Goal: Obtain resource: Download file/media

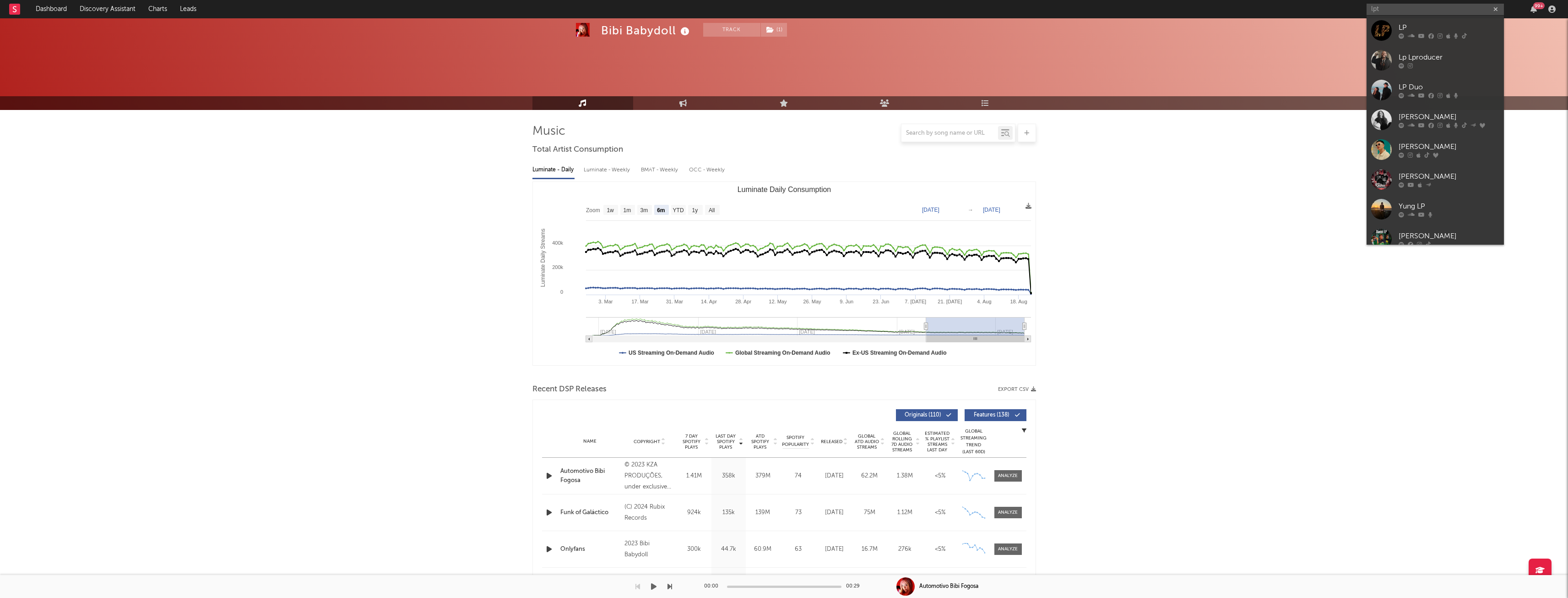
select select "6m"
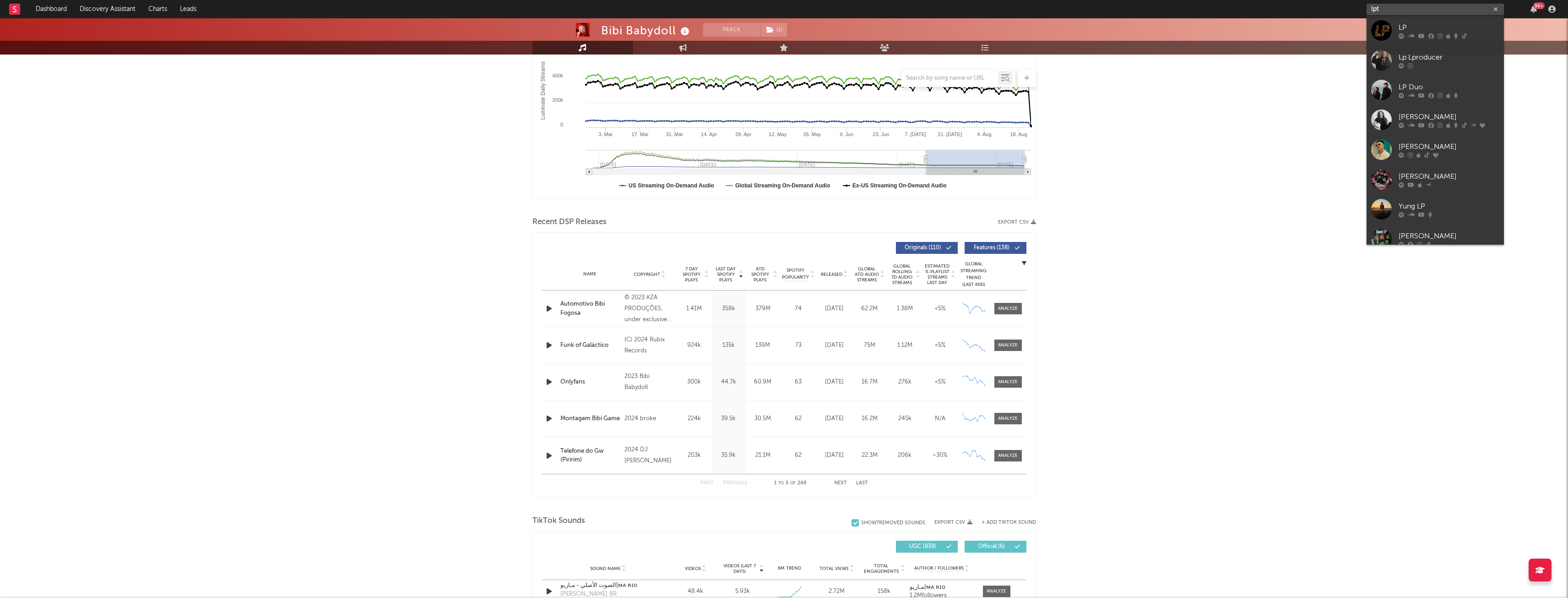
drag, startPoint x: 1426, startPoint y: 10, endPoint x: 1188, endPoint y: 21, distance: 238.3
click at [1153, 4] on nav "Dashboard Discovery Assistant Charts Leads lpt 99 +" at bounding box center [784, 9] width 1568 height 18
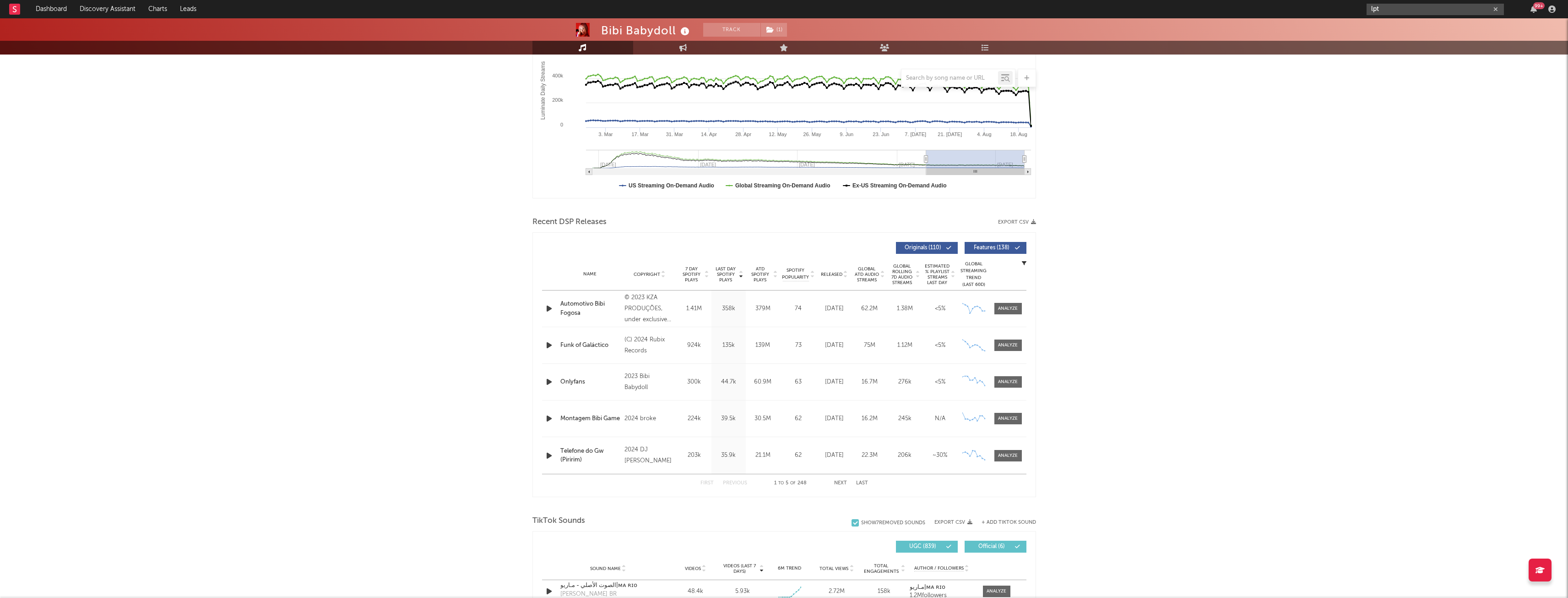
paste input "TOKIO DK"
click at [1421, 7] on input "TOKIO DK" at bounding box center [1435, 9] width 138 height 12
type input "TOKIO DK"
click at [1423, 43] on link "TOKIODK" at bounding box center [1435, 30] width 138 height 30
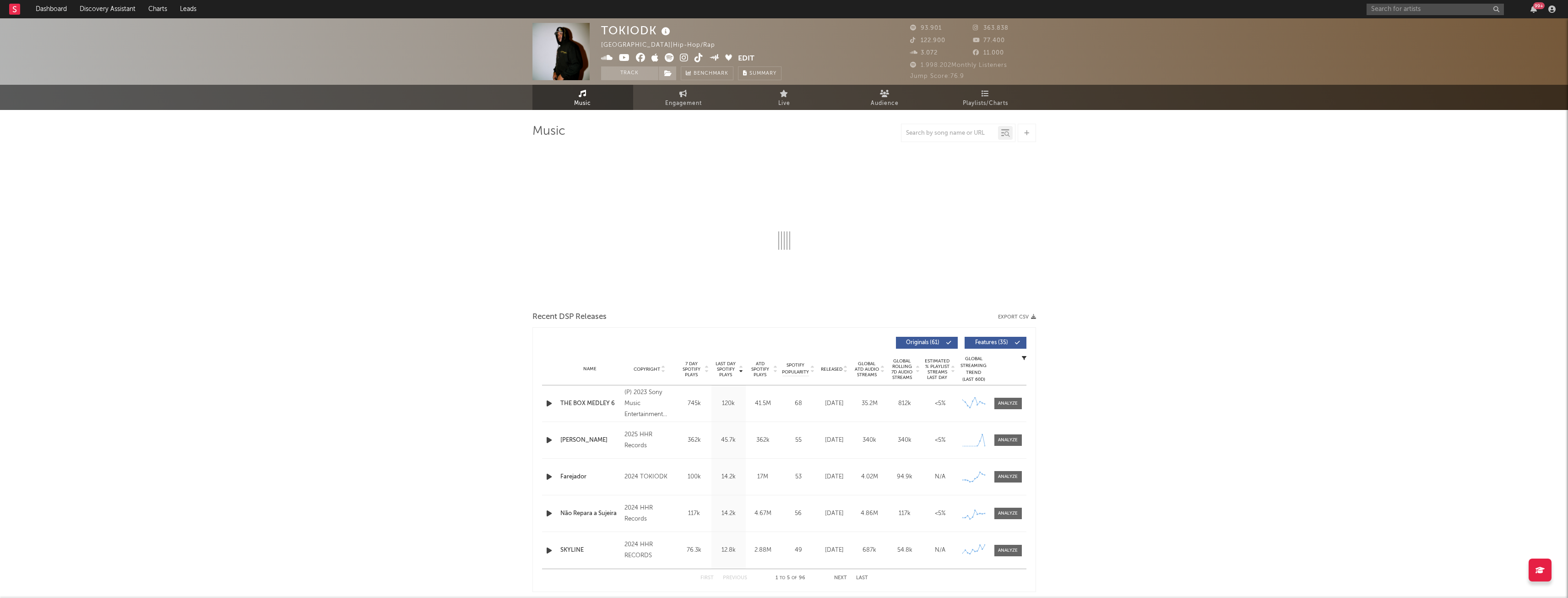
select select "6m"
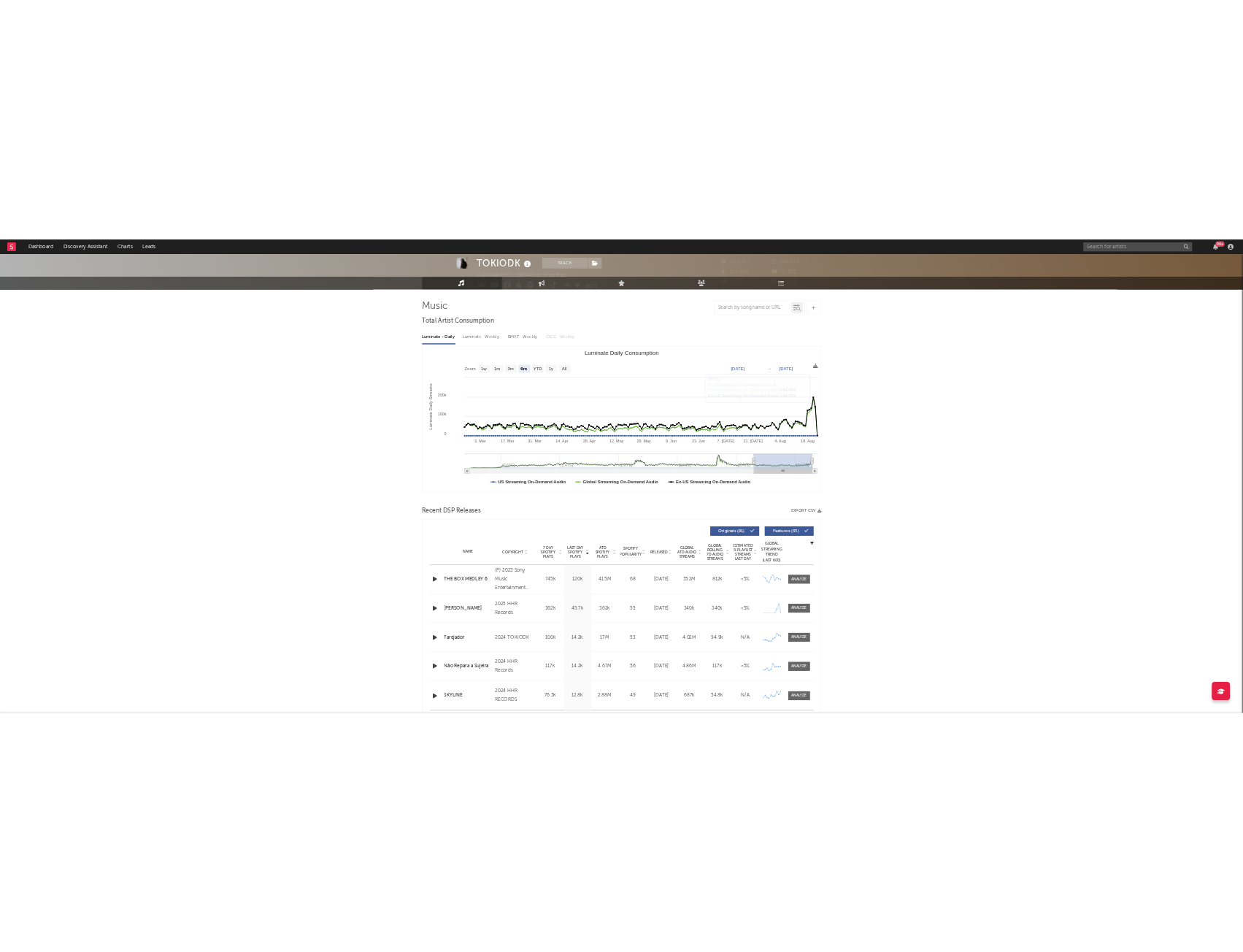
scroll to position [146, 0]
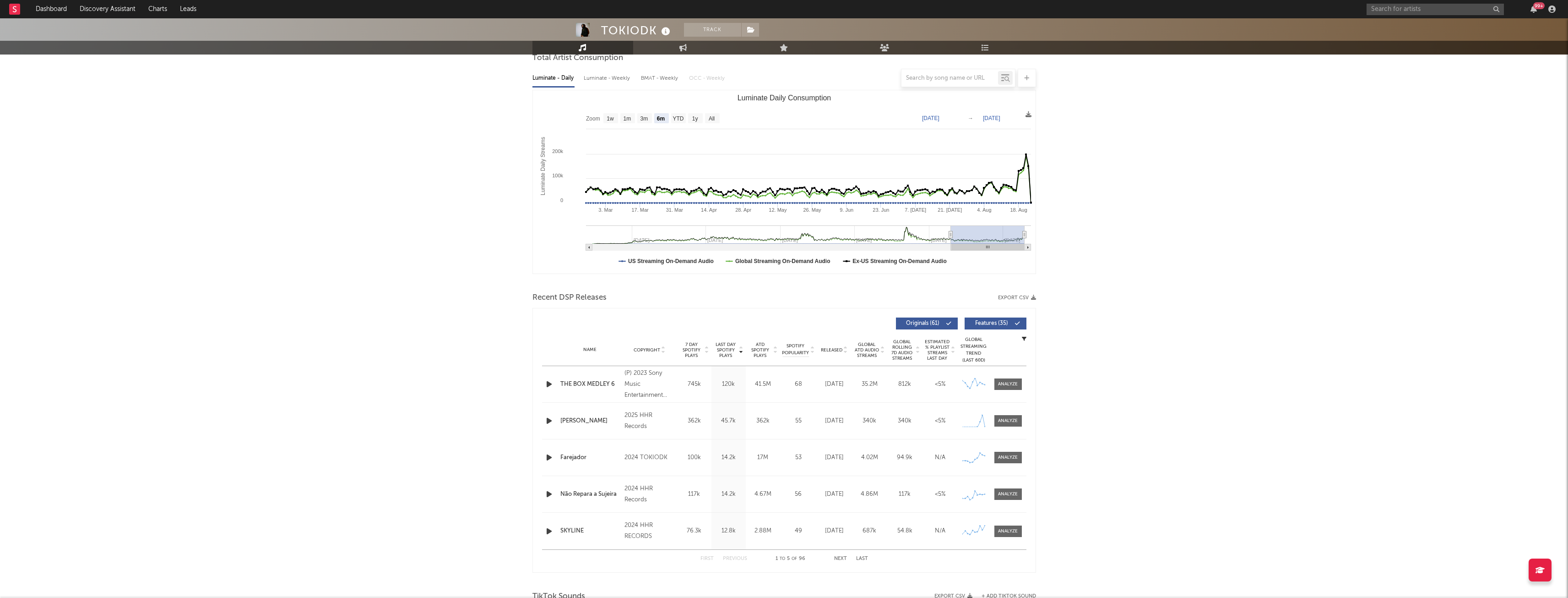
click at [1013, 295] on button "Export CSV" at bounding box center [1017, 297] width 38 height 5
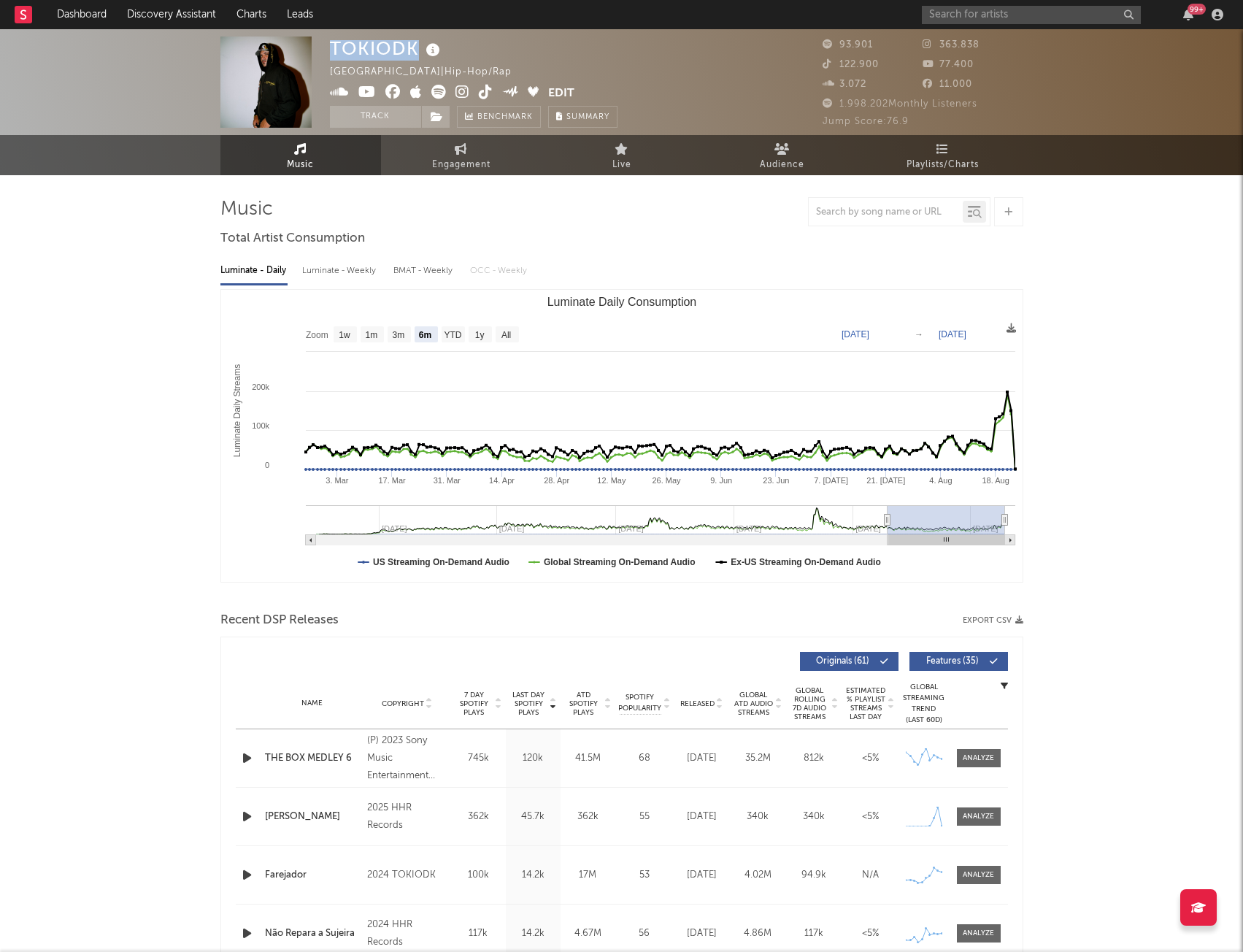
drag, startPoint x: 413, startPoint y: 55, endPoint x: 290, endPoint y: 55, distance: 123.0
click at [290, 55] on div "TOKIODK [GEOGRAPHIC_DATA] | Hip-Hop/Rap Edit Track Benchmark Summary 93.901 363…" at bounding box center [621, 82] width 1243 height 106
copy div "TOKIODK"
